Goal: Find specific page/section: Find specific page/section

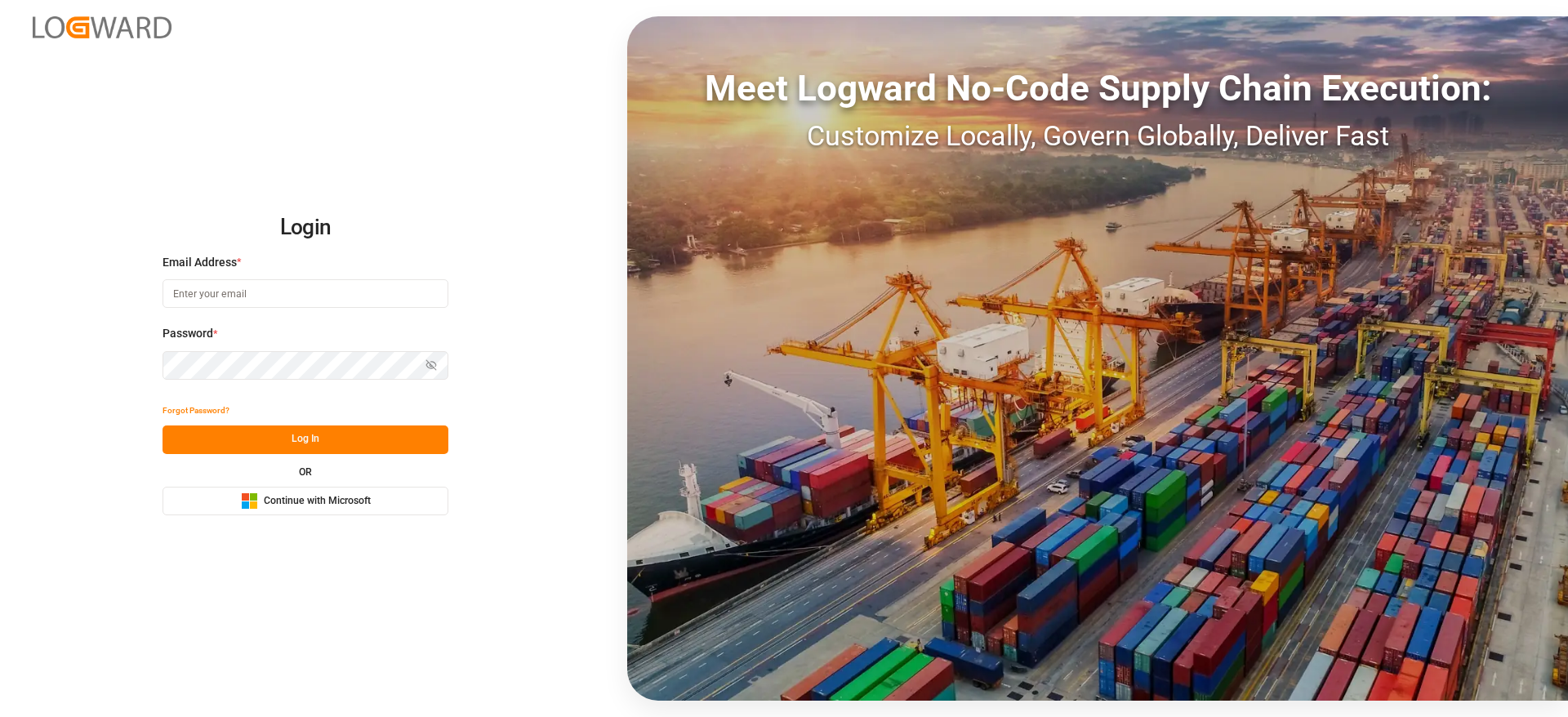
click at [442, 488] on button "Microsoft Logo Continue with Microsoft" at bounding box center [305, 501] width 286 height 29
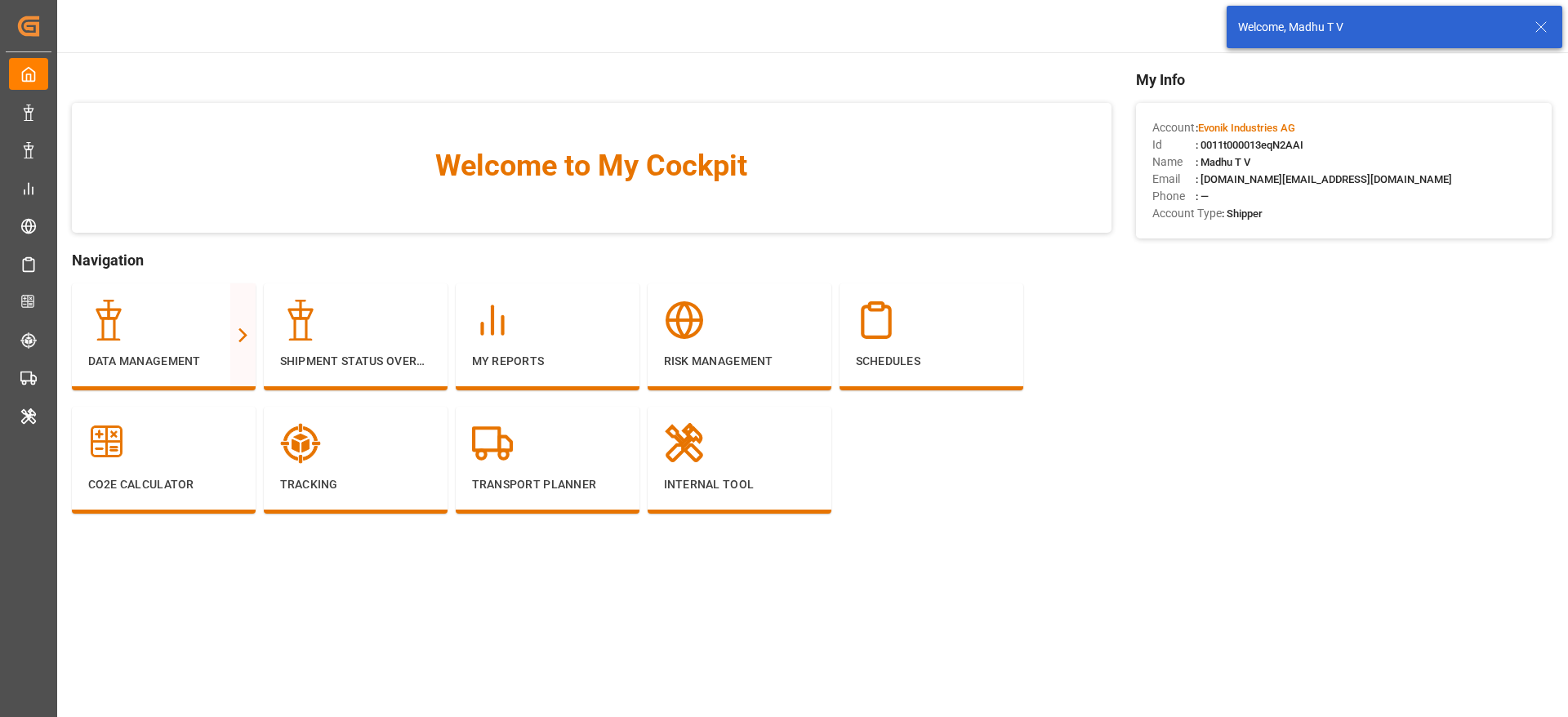
click at [1446, 373] on div "My Info Account : Evonik Industries AG Id : 0011t000013eqN2AAI Name : Madhu T V…" at bounding box center [1344, 316] width 415 height 494
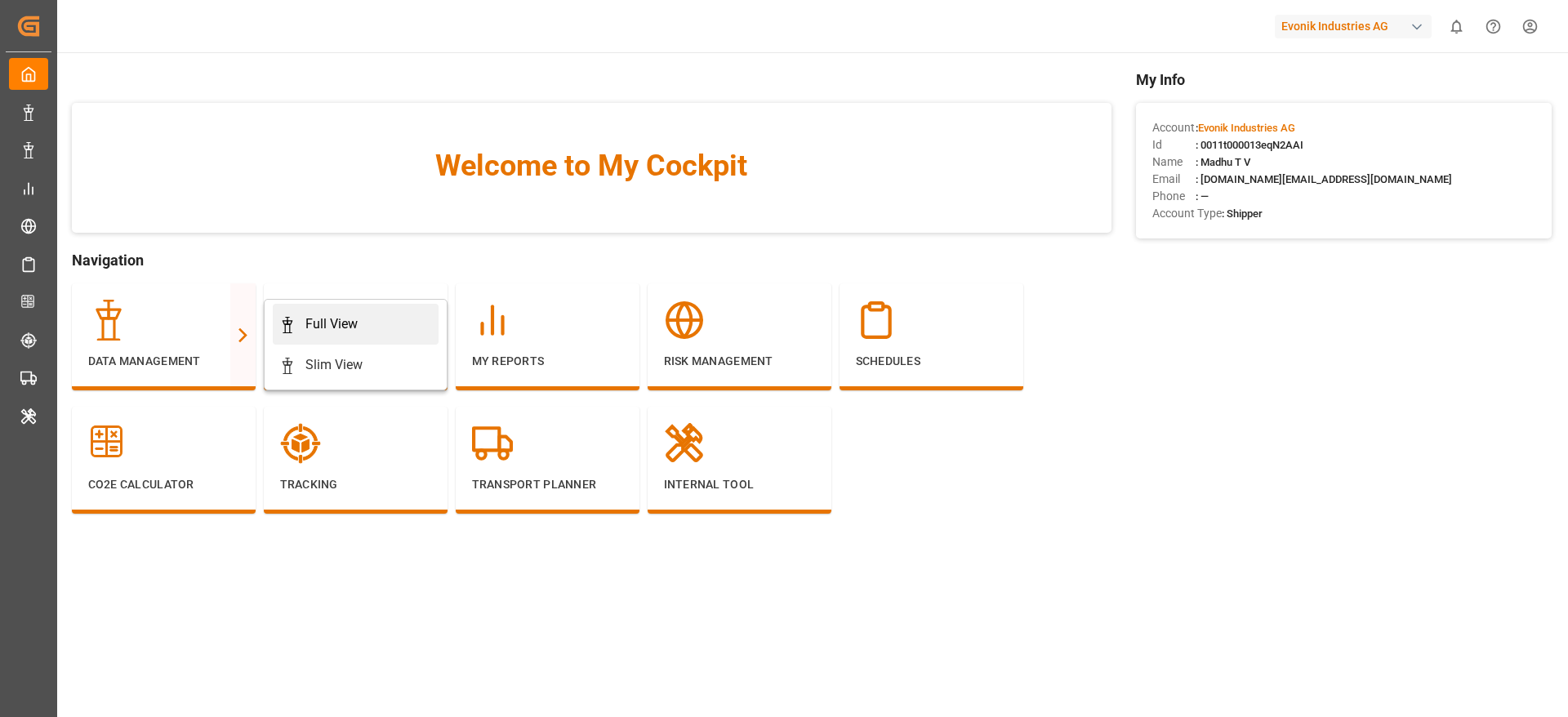
click at [322, 308] on link "Full View" at bounding box center [355, 324] width 166 height 41
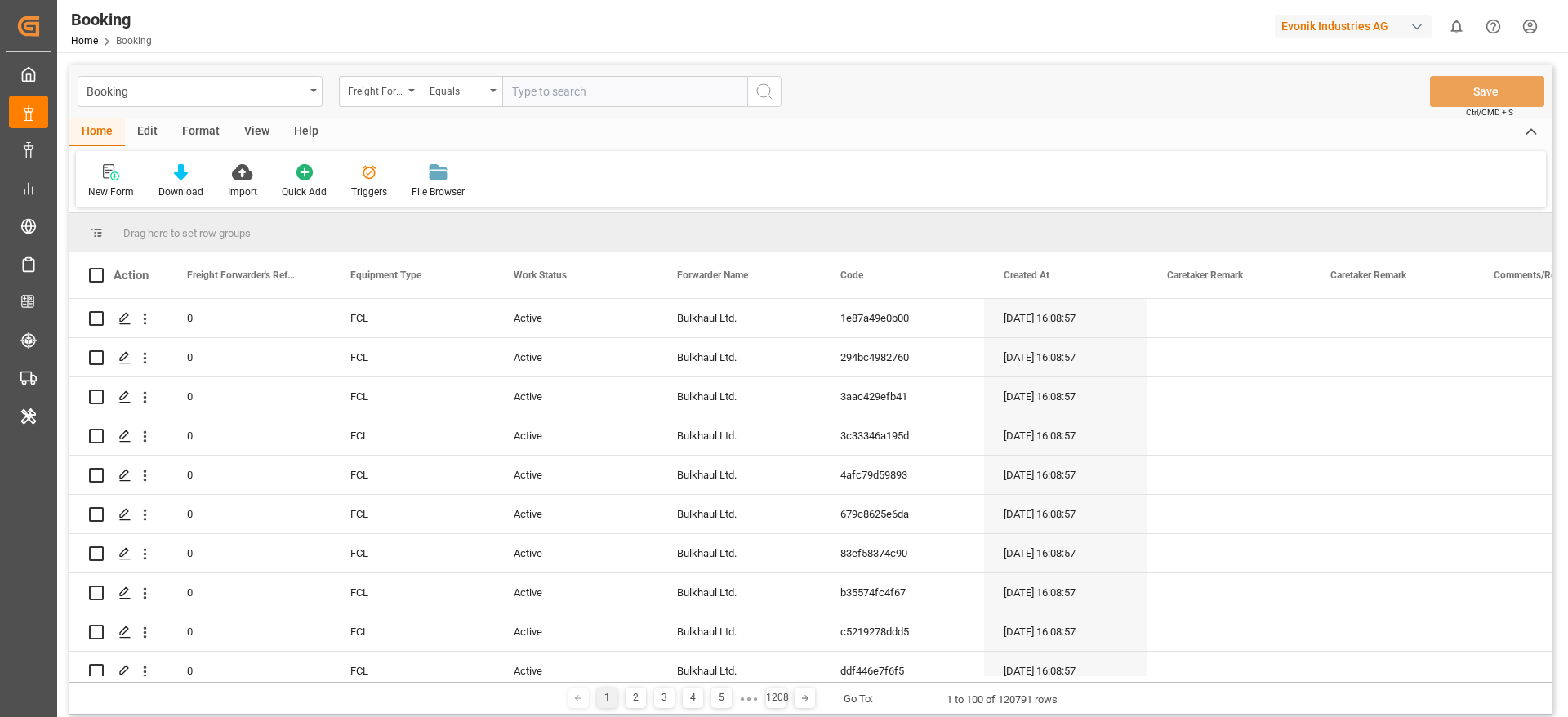
click at [208, 137] on div "Format" at bounding box center [201, 132] width 62 height 28
click at [142, 179] on div "Filter Rows" at bounding box center [112, 182] width 73 height 36
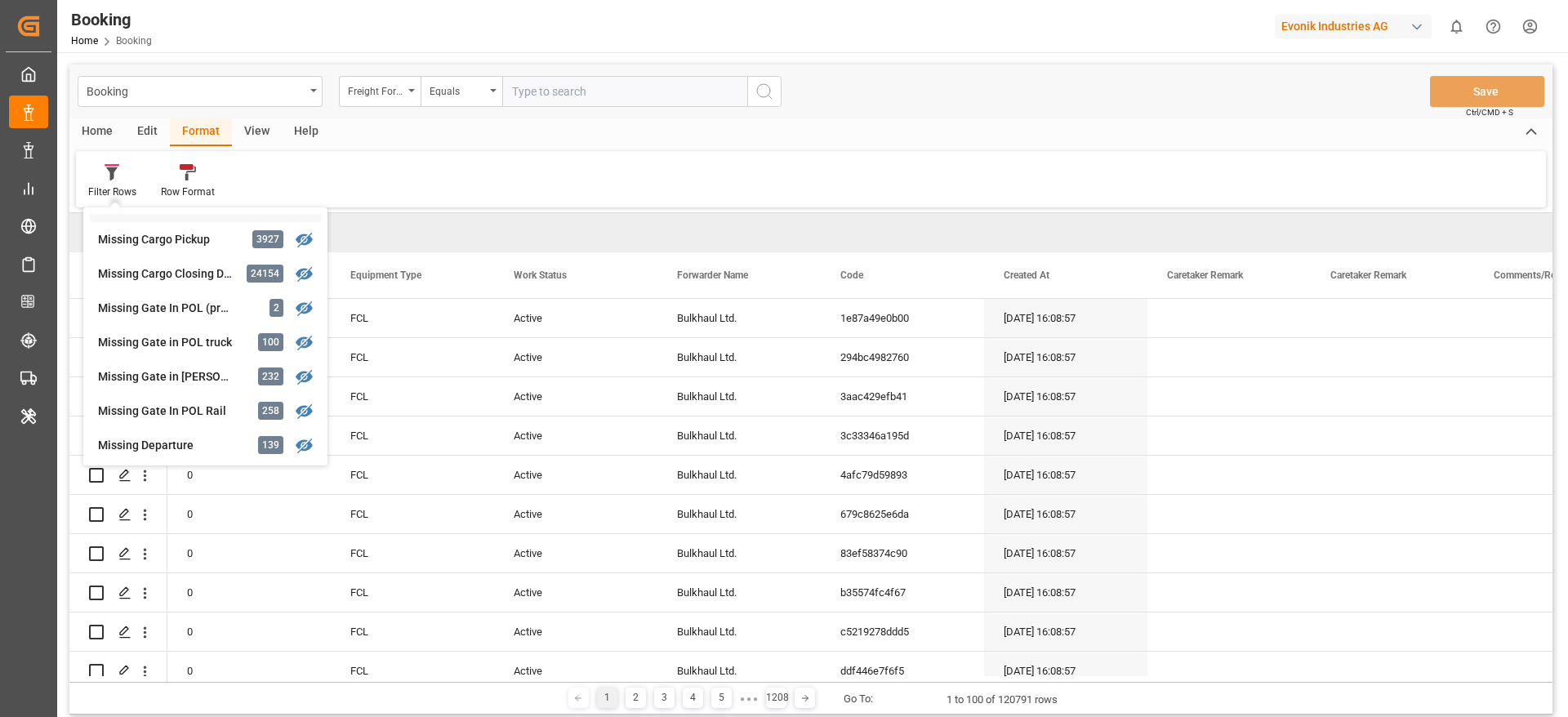
scroll to position [164, 0]
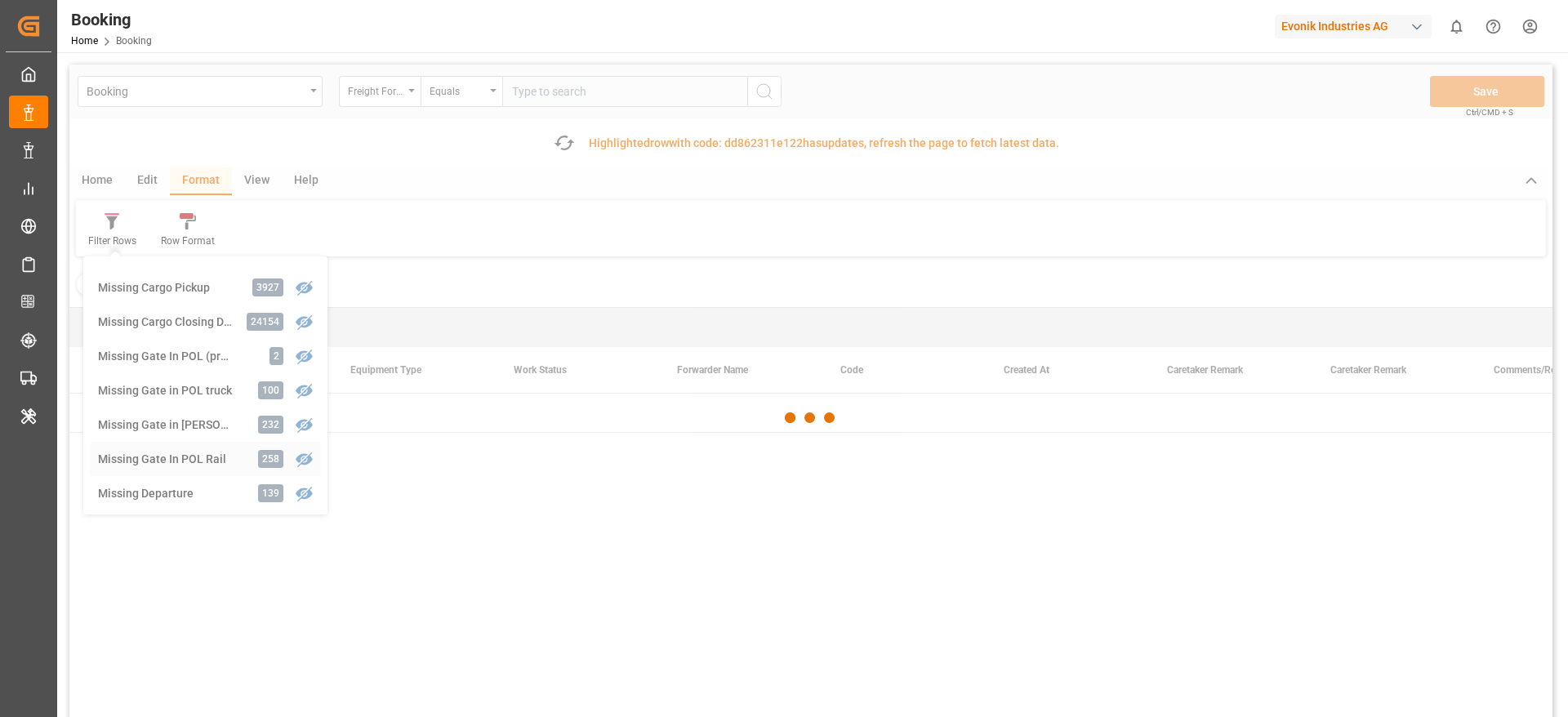
click at [204, 410] on div "Booking Freight Forwarder's Reference No. Equals Save Ctrl/CMD + S Fetch latest…" at bounding box center [811, 437] width 1483 height 745
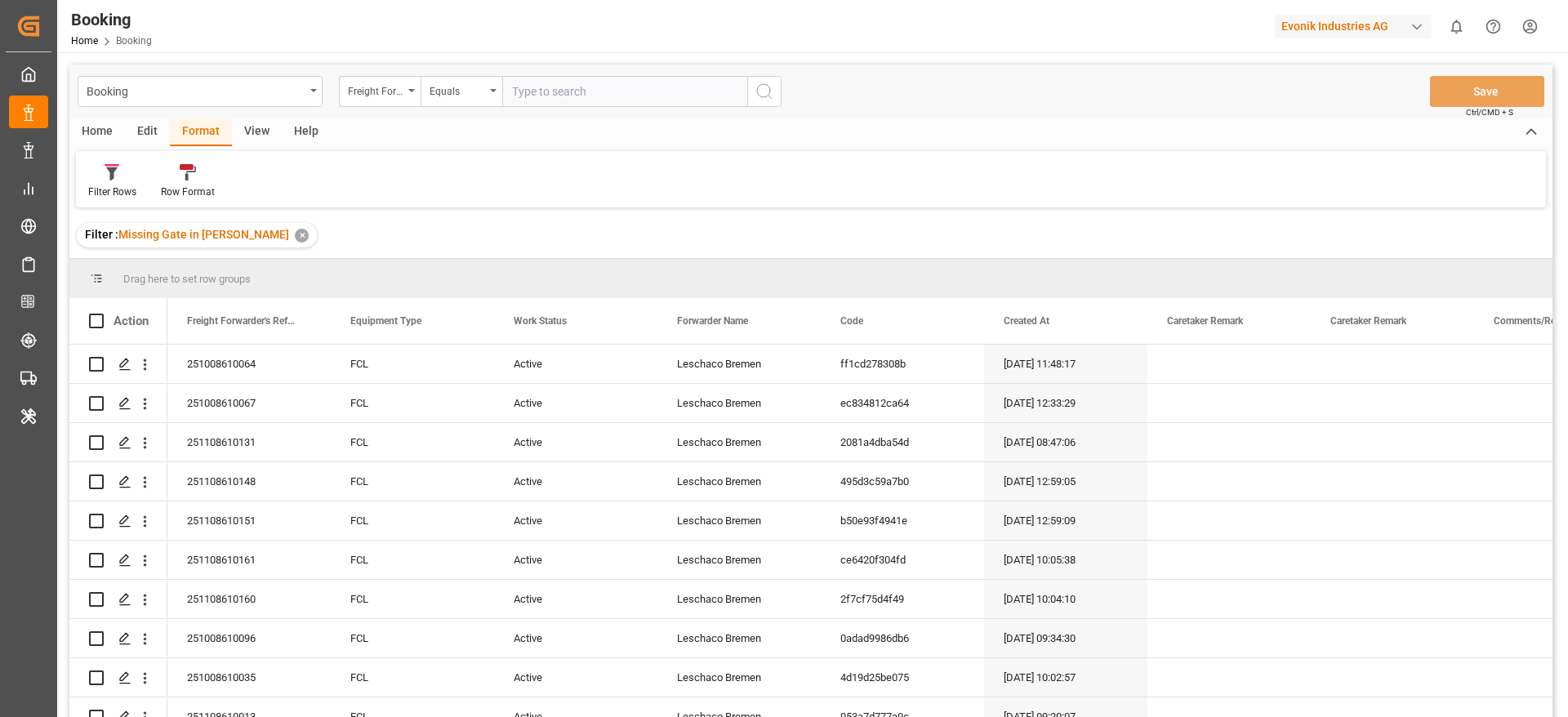
click at [113, 176] on icon at bounding box center [112, 174] width 11 height 13
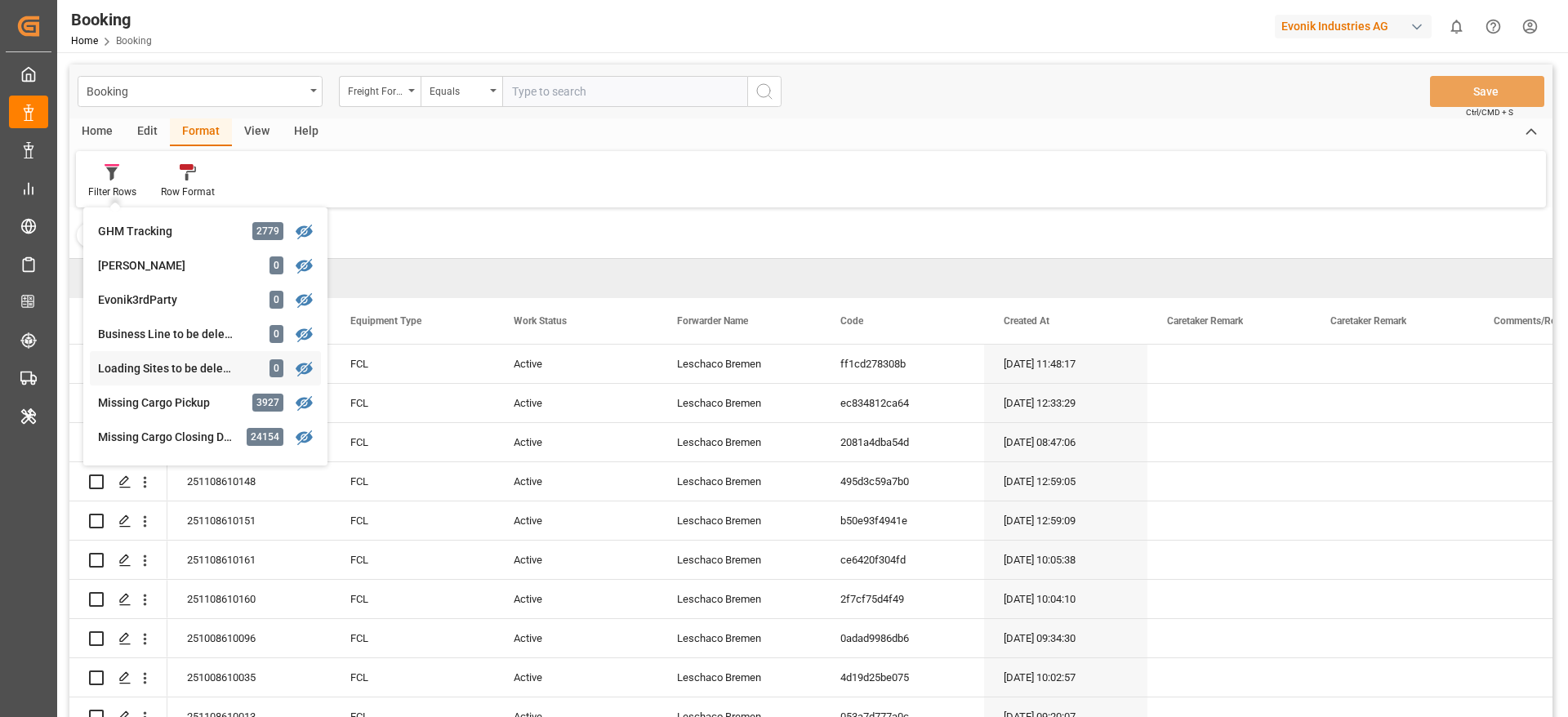
scroll to position [200, 0]
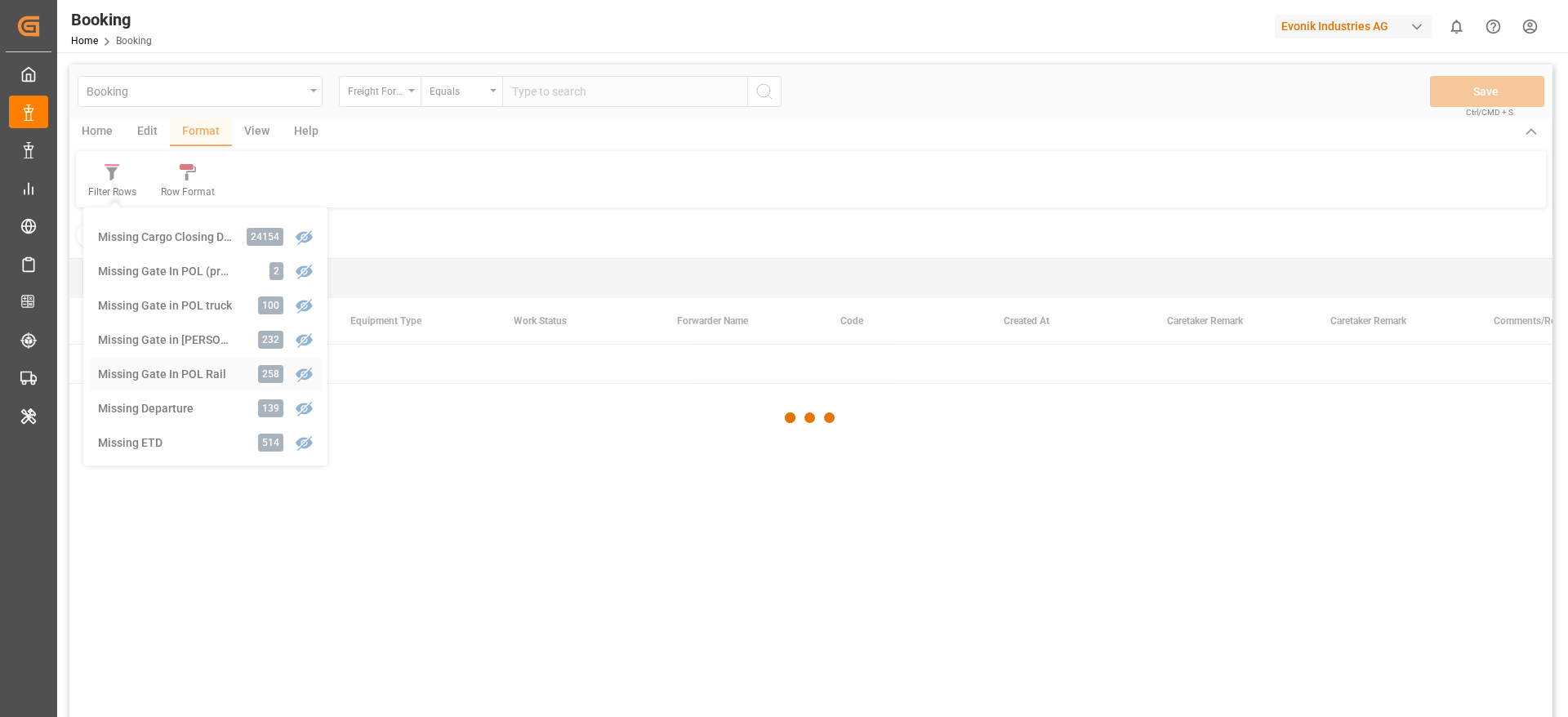
click at [184, 380] on div "Booking Freight Forwarder's Reference No. Equals Save Ctrl/CMD + S Home Edit Fo…" at bounding box center [811, 413] width 1483 height 696
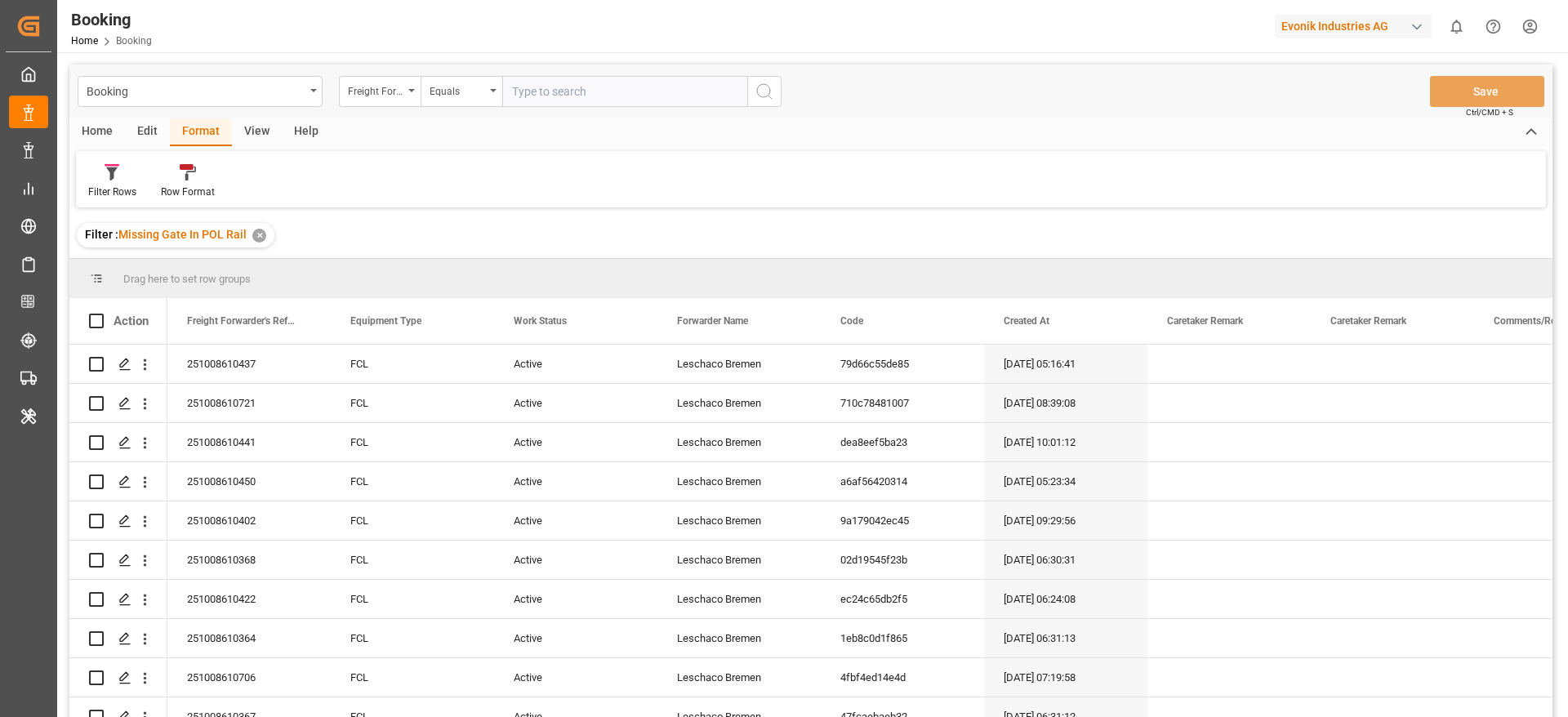
click at [257, 138] on div "View" at bounding box center [257, 132] width 50 height 28
click at [105, 188] on div "Default" at bounding box center [103, 192] width 32 height 15
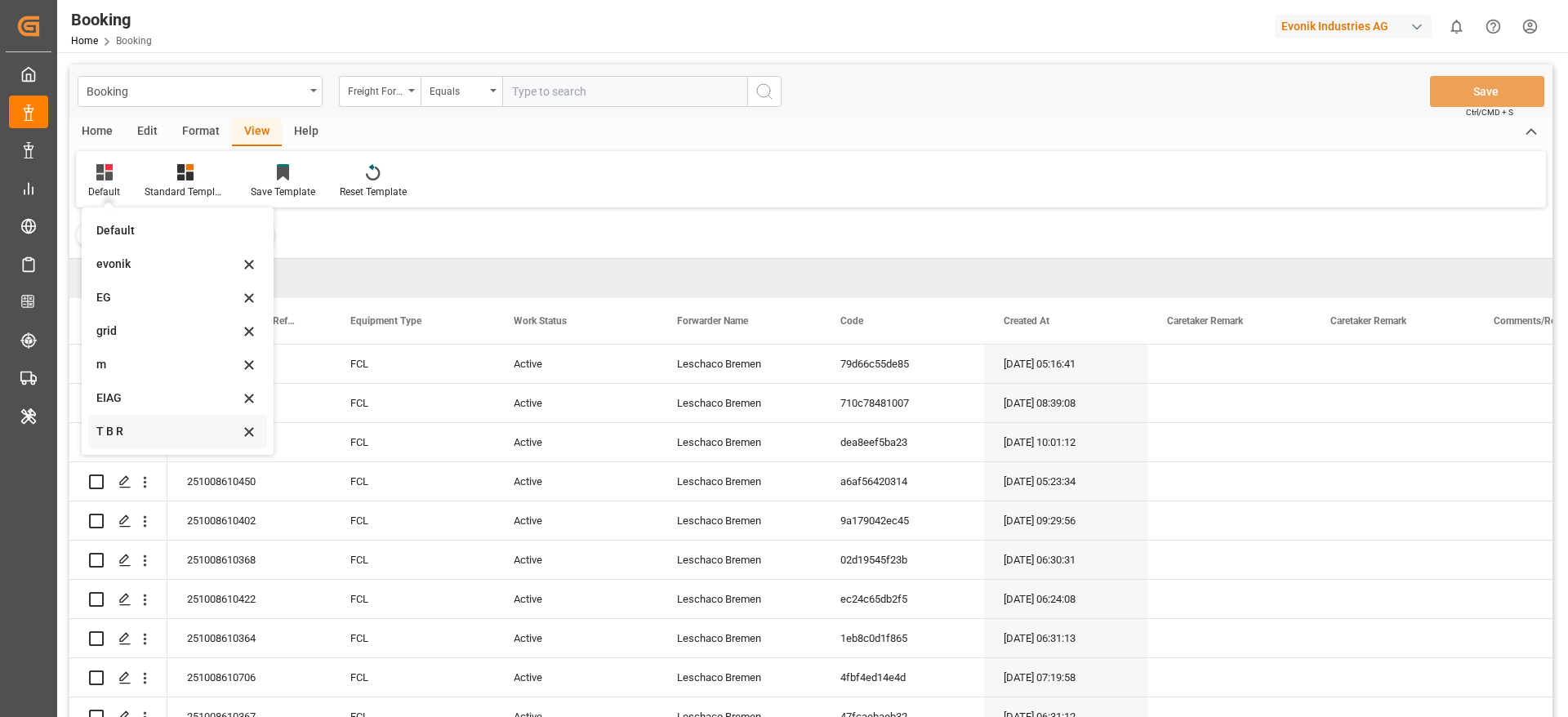
click at [184, 431] on div "T B R" at bounding box center [167, 431] width 143 height 17
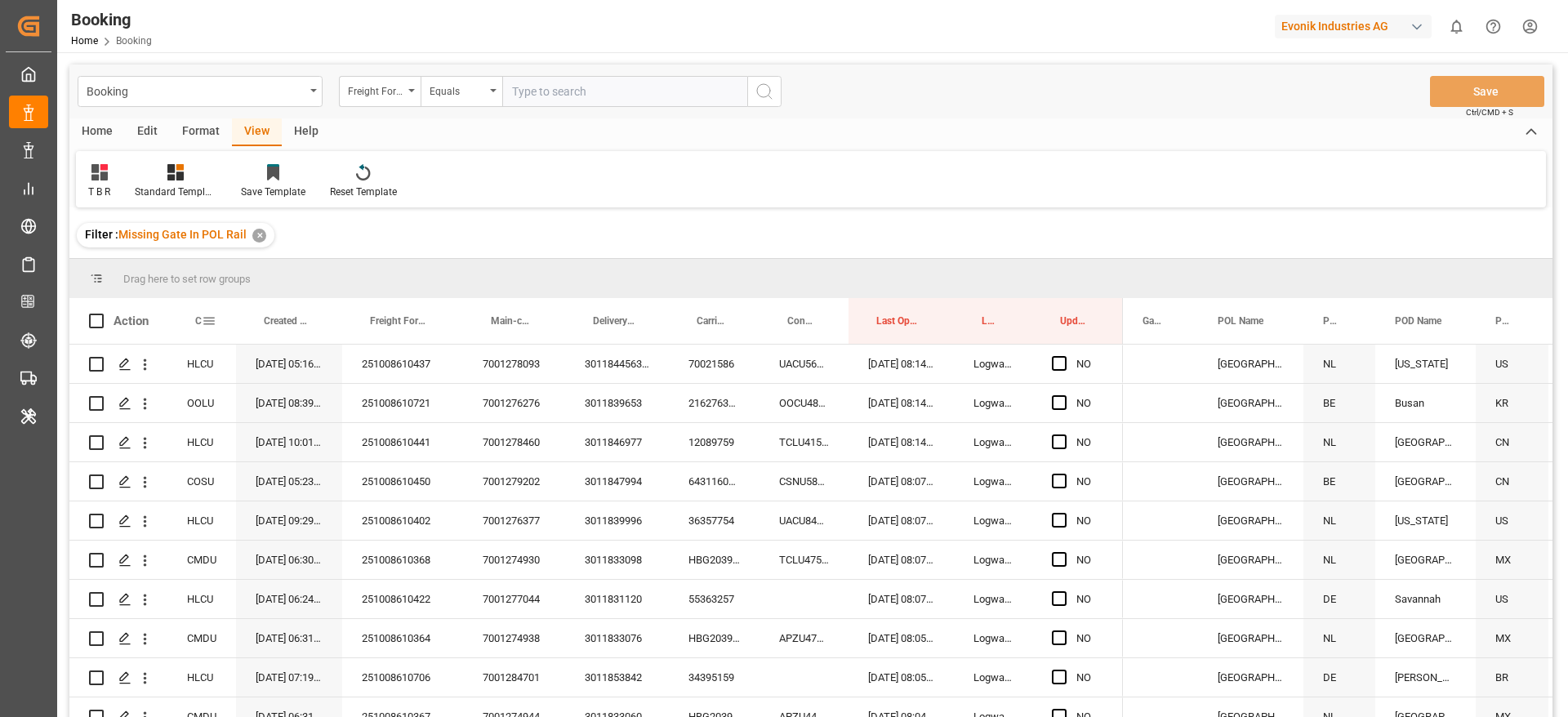
drag, startPoint x: 200, startPoint y: 324, endPoint x: 205, endPoint y: 307, distance: 17.7
click at [205, 307] on div "Carrier SCAC" at bounding box center [202, 321] width 30 height 46
drag, startPoint x: 195, startPoint y: 327, endPoint x: 194, endPoint y: 261, distance: 66.0
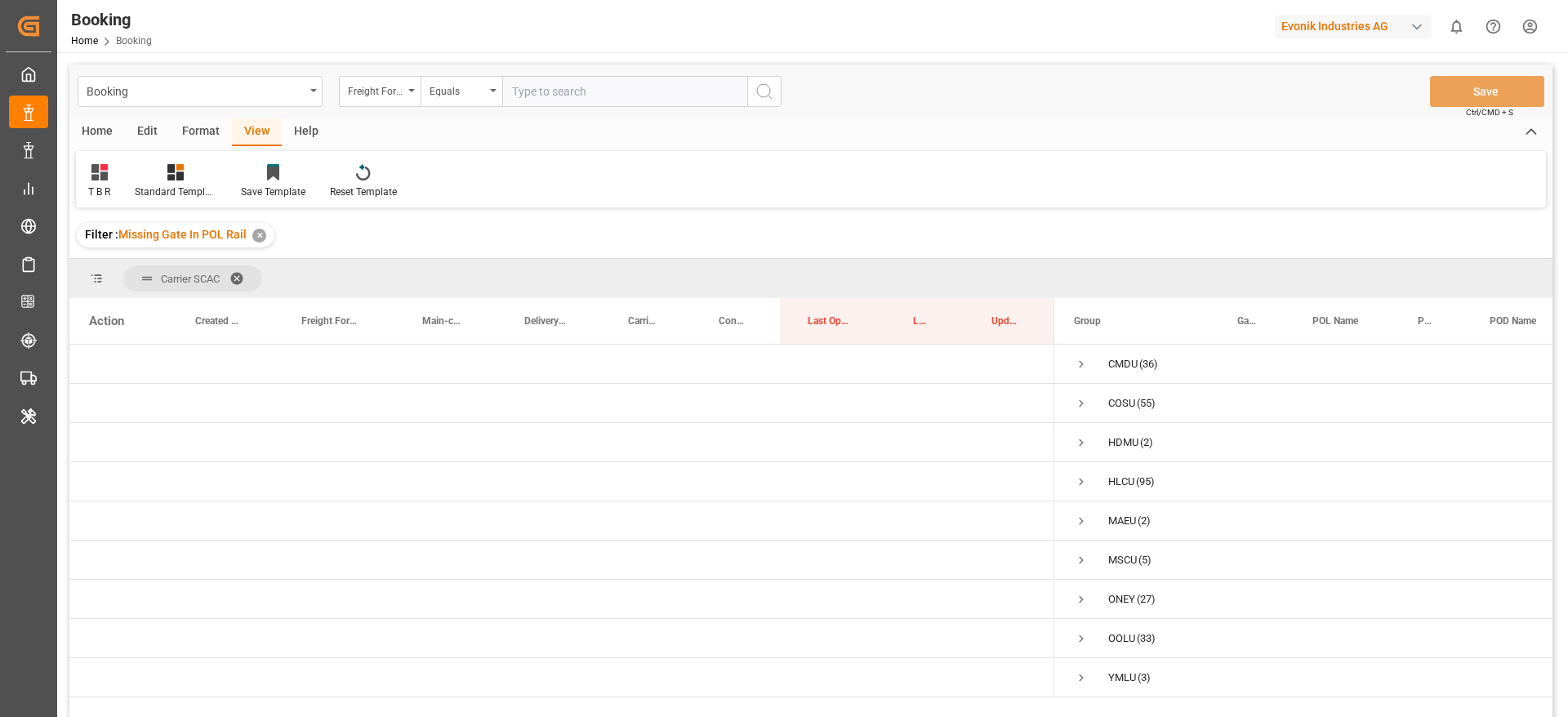
click at [185, 128] on div "Format" at bounding box center [201, 132] width 62 height 28
click at [103, 194] on div "Filter Rows" at bounding box center [112, 192] width 48 height 15
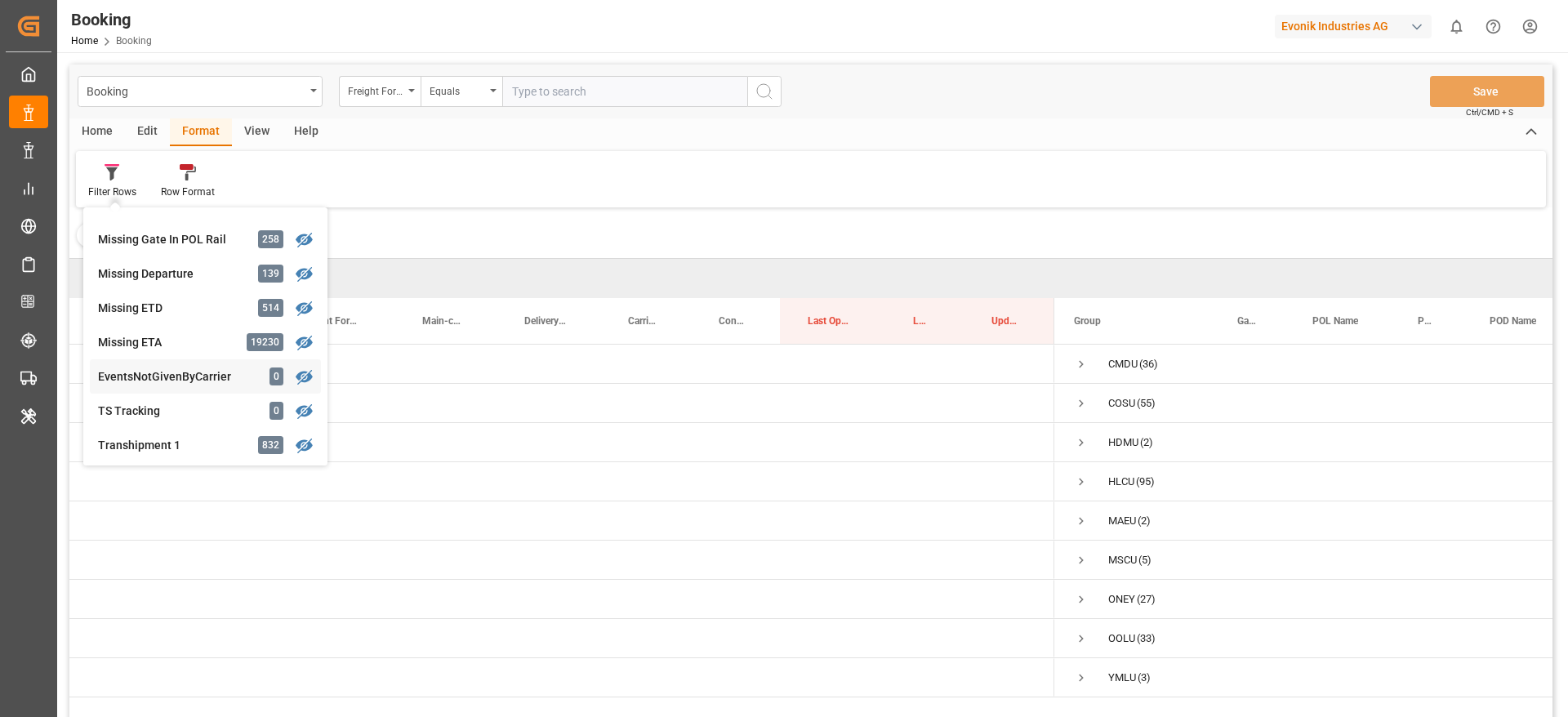
scroll to position [446, 0]
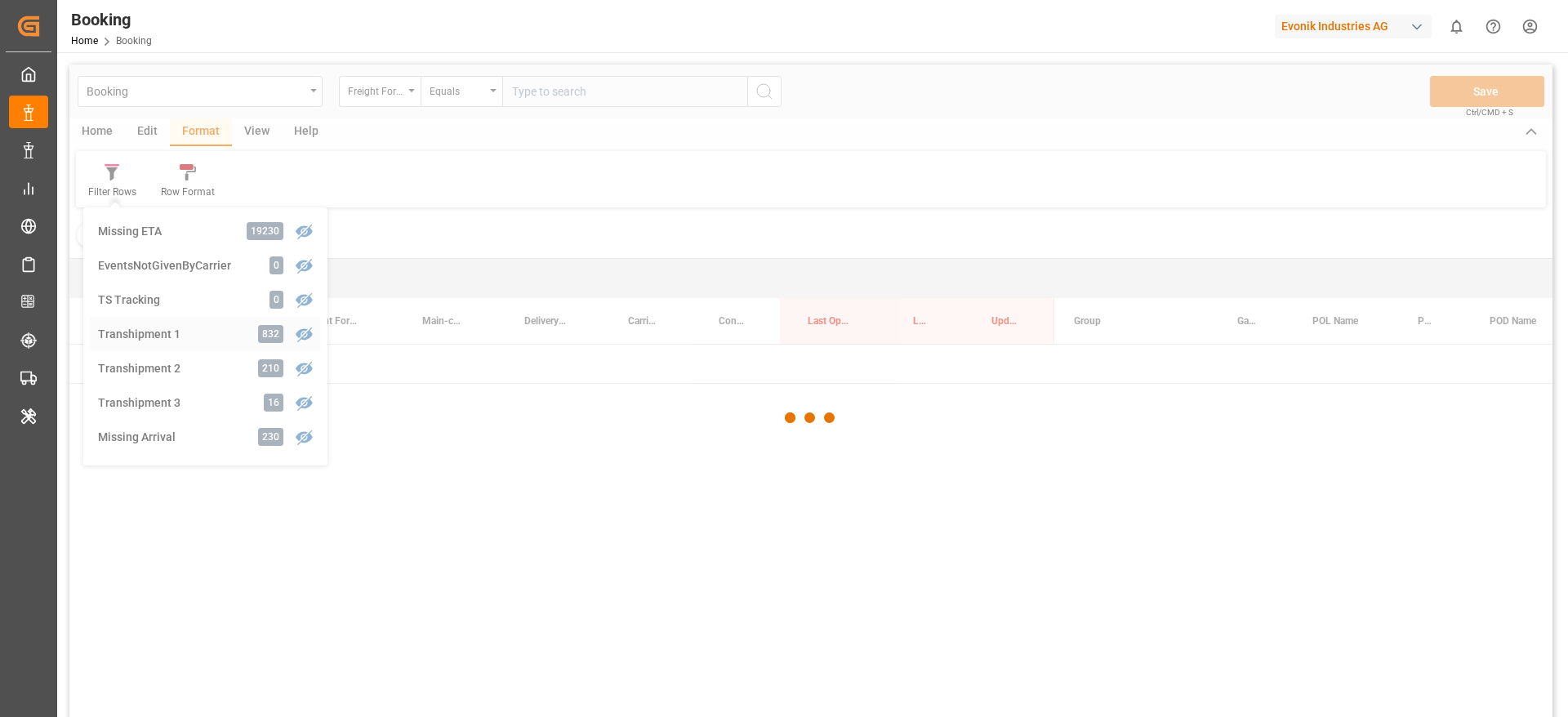
click at [195, 334] on div "Booking Freight Forwarder's Reference No. Equals Save Ctrl/CMD + S Home Edit Fo…" at bounding box center [811, 413] width 1483 height 696
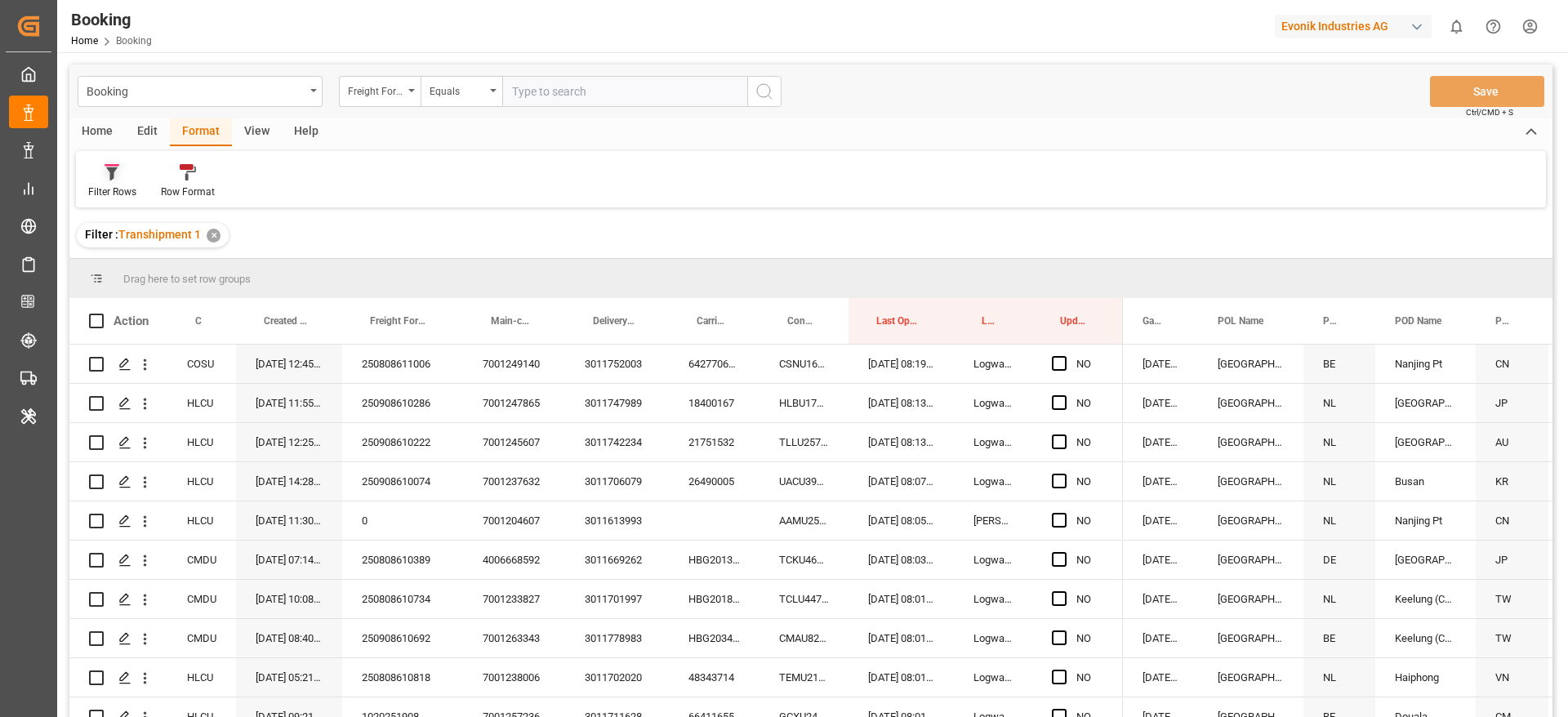
click at [118, 178] on icon at bounding box center [112, 172] width 15 height 16
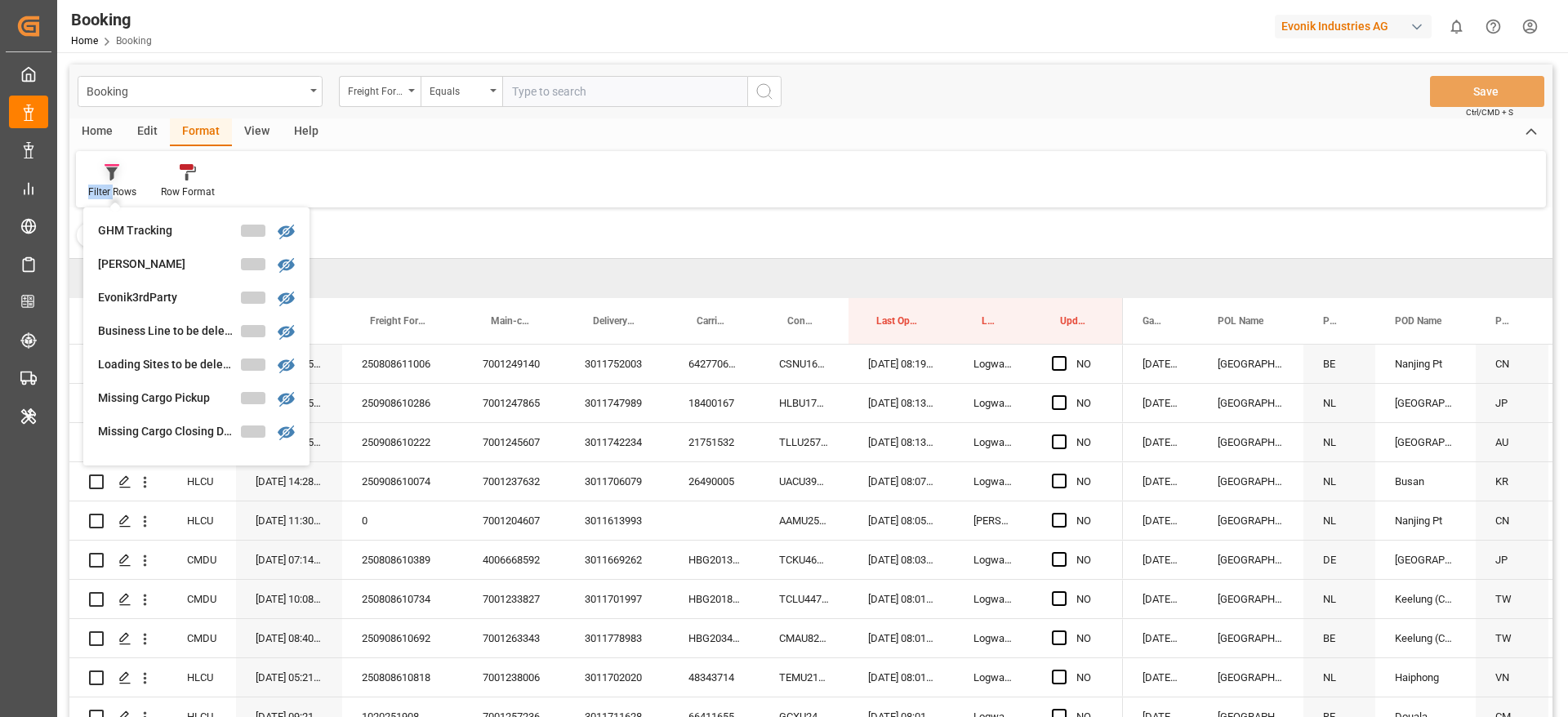
click at [118, 178] on icon at bounding box center [112, 172] width 15 height 16
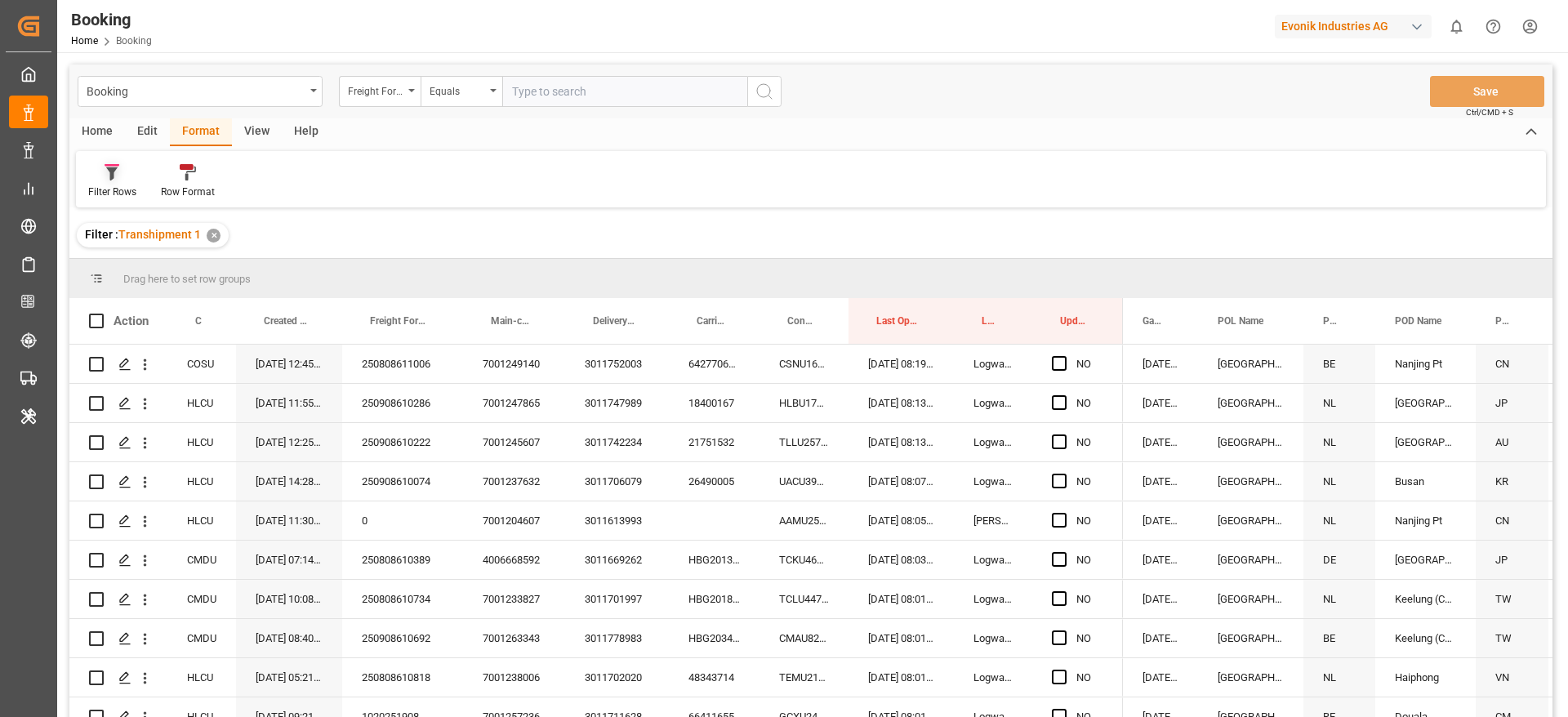
click at [113, 173] on icon at bounding box center [112, 174] width 11 height 13
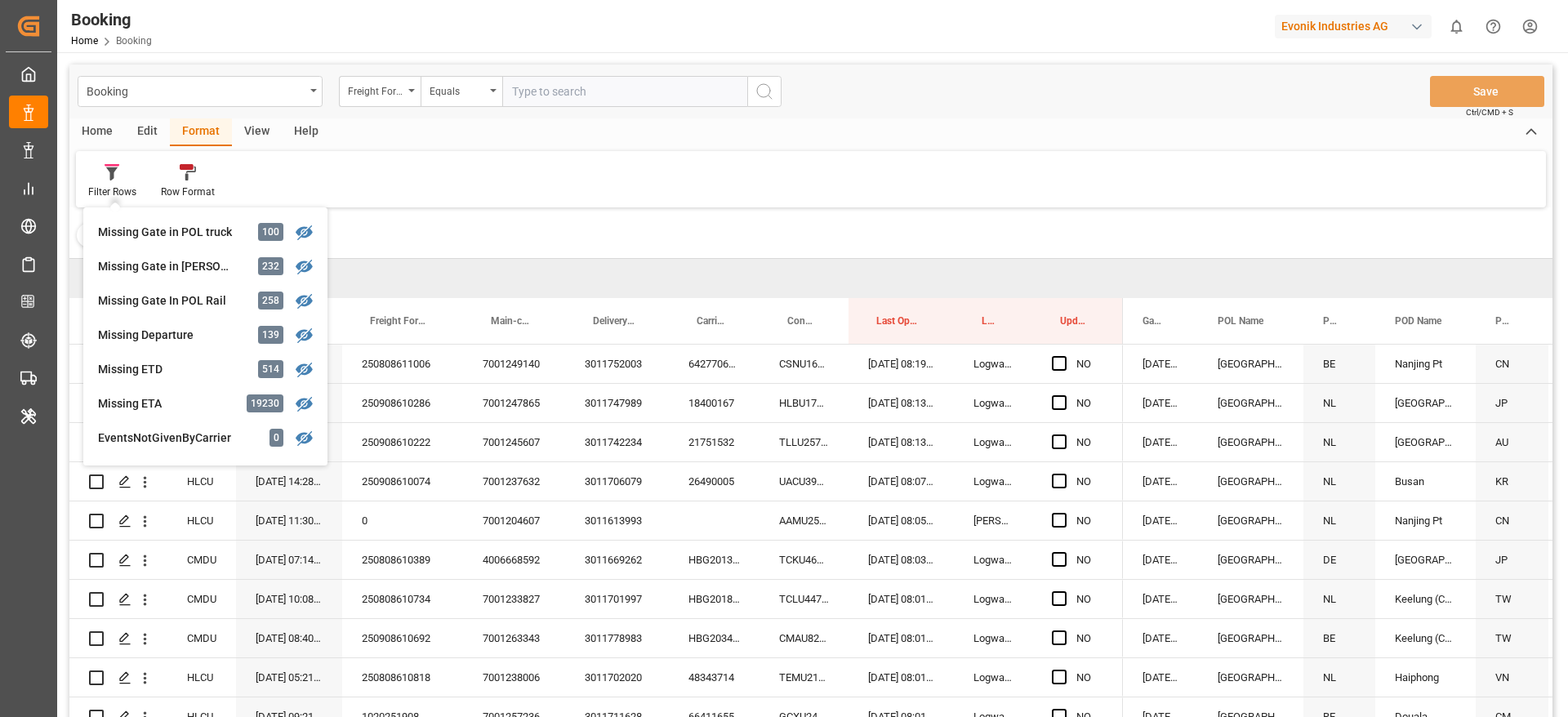
scroll to position [324, 0]
